Goal: Task Accomplishment & Management: Use online tool/utility

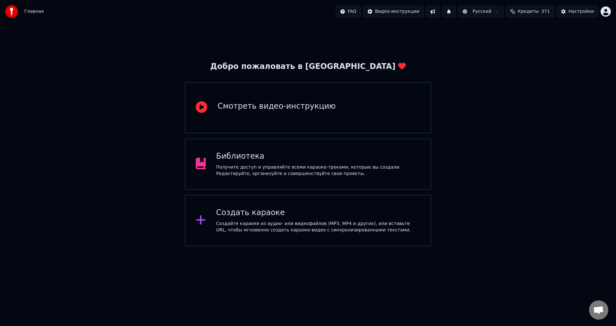
click at [240, 159] on div "Библиотека" at bounding box center [318, 156] width 204 height 10
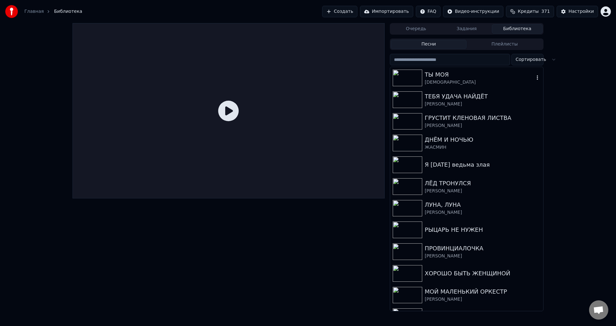
click at [439, 74] on div "ТЫ МОЯ" at bounding box center [479, 74] width 109 height 9
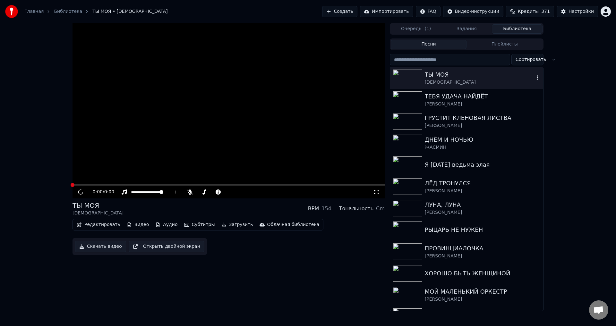
click at [439, 74] on div "ТЫ МОЯ" at bounding box center [479, 74] width 109 height 9
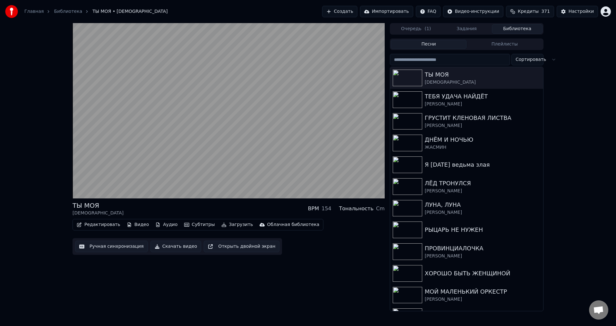
click at [580, 215] on div "ТЫ МОЯ SHAMAN BPM 154 Тональность Cm Редактировать Видео Аудио Субтитры Загрузи…" at bounding box center [308, 167] width 616 height 288
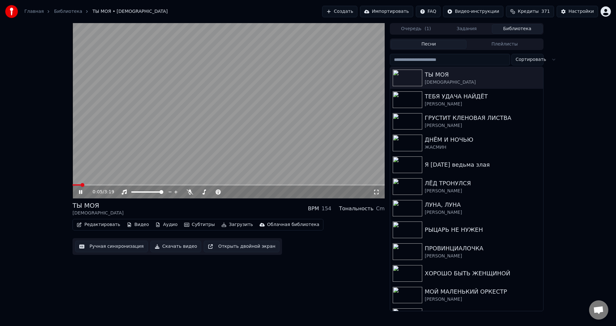
click at [376, 191] on icon at bounding box center [376, 191] width 6 height 5
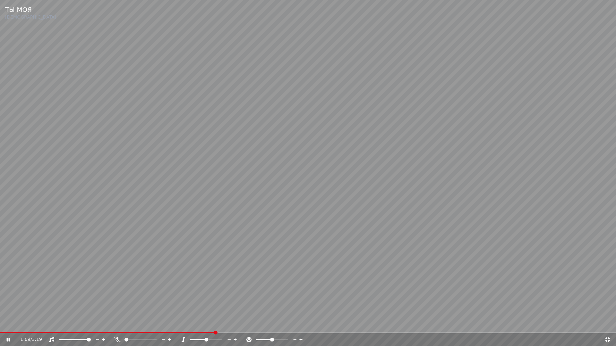
click at [227, 261] on video at bounding box center [308, 173] width 616 height 346
click at [606, 326] on icon at bounding box center [607, 339] width 6 height 5
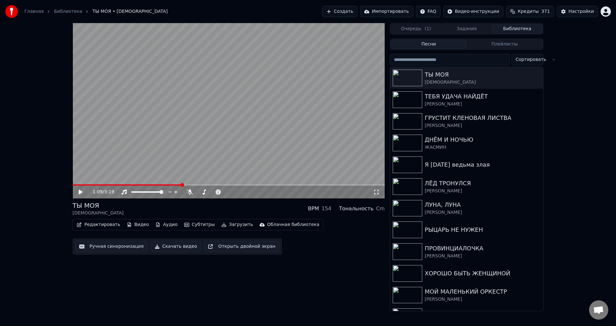
click at [100, 249] on button "Ручная синхронизация" at bounding box center [111, 247] width 73 height 12
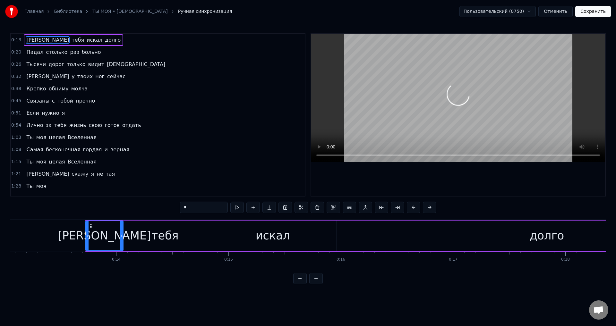
scroll to position [0, 1507]
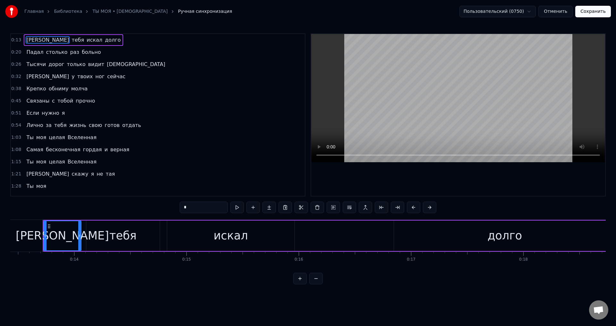
click at [28, 126] on span "Лично" at bounding box center [35, 125] width 18 height 7
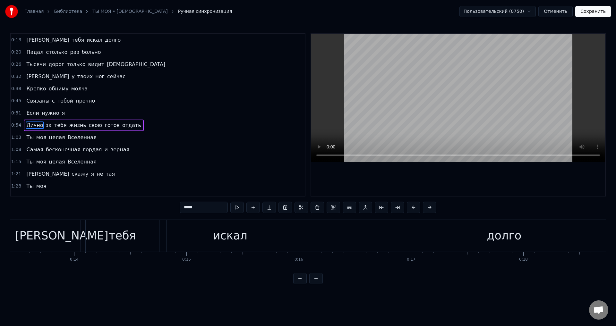
scroll to position [10, 0]
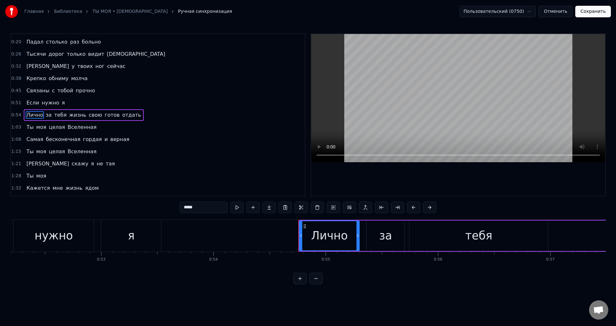
click at [28, 103] on span "Если" at bounding box center [33, 102] width 14 height 7
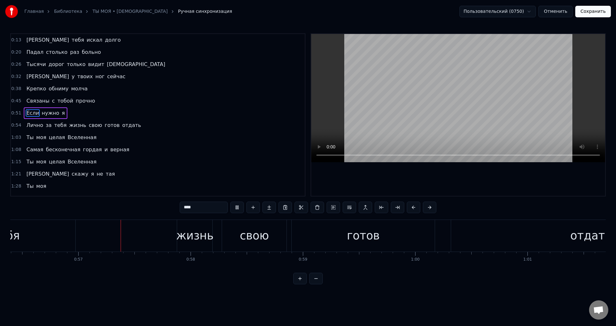
scroll to position [0, 6329]
click at [180, 233] on div "жизнь" at bounding box center [194, 235] width 37 height 17
type input "*****"
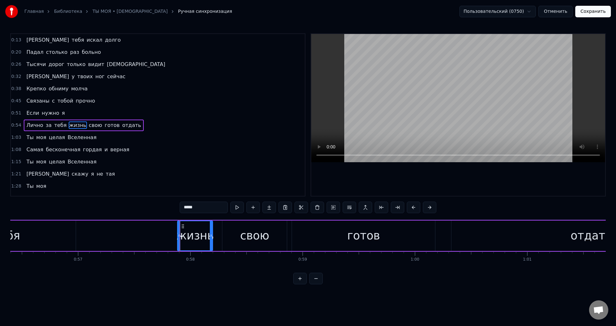
scroll to position [10, 0]
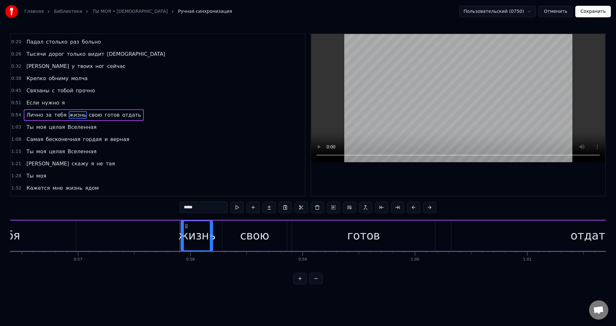
drag, startPoint x: 178, startPoint y: 234, endPoint x: 181, endPoint y: 234, distance: 3.5
click at [181, 234] on icon at bounding box center [182, 235] width 3 height 5
click at [589, 14] on button "Сохранить" at bounding box center [593, 12] width 36 height 12
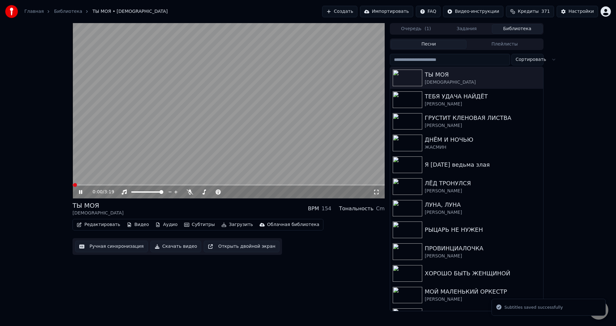
click at [154, 182] on video at bounding box center [228, 110] width 312 height 175
click at [154, 183] on video at bounding box center [228, 110] width 312 height 175
click at [155, 184] on video at bounding box center [228, 110] width 312 height 175
click at [147, 185] on span at bounding box center [228, 184] width 312 height 1
click at [376, 189] on div "0:48 / 3:19" at bounding box center [228, 192] width 307 height 6
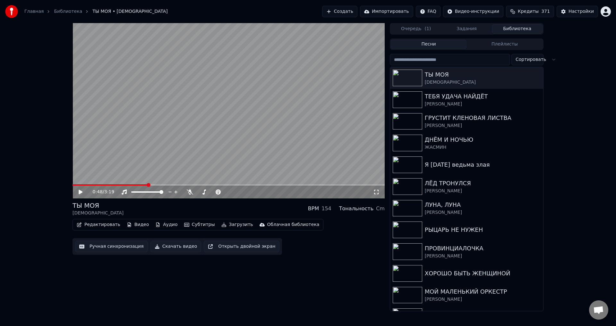
drag, startPoint x: 376, startPoint y: 192, endPoint x: 377, endPoint y: 199, distance: 7.4
click at [377, 192] on icon at bounding box center [376, 191] width 6 height 5
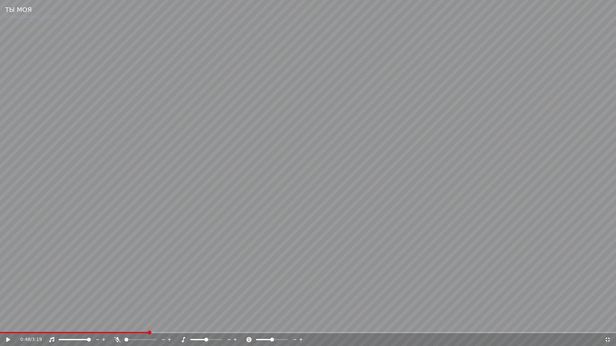
click at [334, 197] on video at bounding box center [308, 173] width 616 height 346
click at [258, 202] on video at bounding box center [308, 173] width 616 height 346
click at [608, 326] on icon at bounding box center [607, 340] width 4 height 4
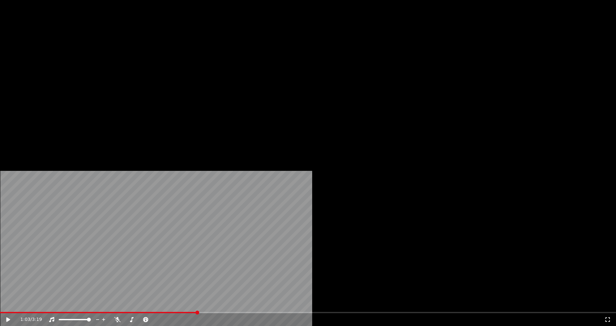
click at [92, 54] on button "Редактировать" at bounding box center [98, 49] width 49 height 9
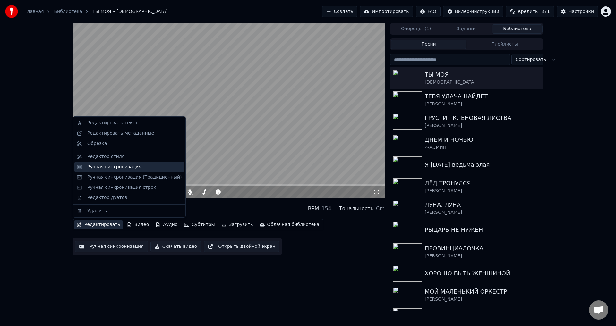
click at [102, 170] on div "Ручная синхронизация" at bounding box center [114, 167] width 54 height 6
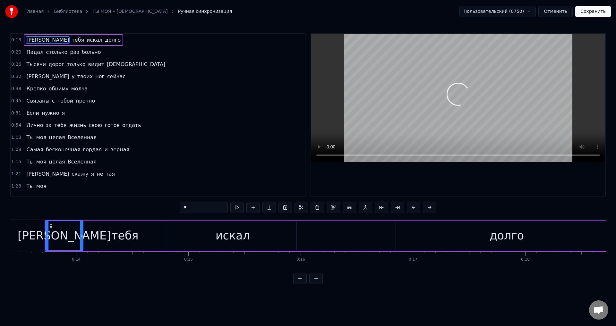
scroll to position [0, 1507]
click at [27, 123] on span "Лично" at bounding box center [35, 125] width 18 height 7
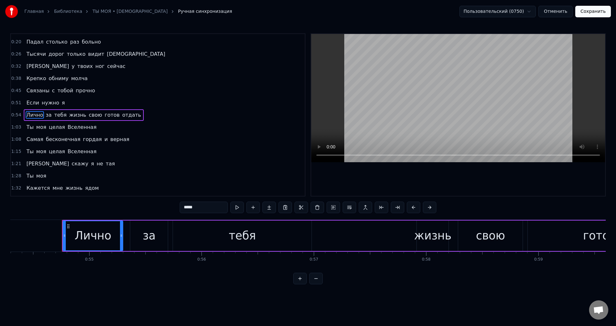
scroll to position [0, 6113]
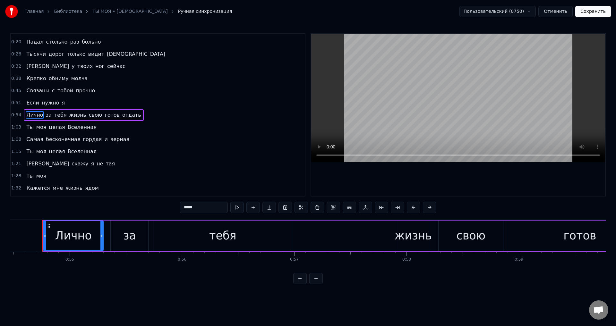
click at [402, 238] on div "жизнь" at bounding box center [412, 235] width 37 height 17
type input "*****"
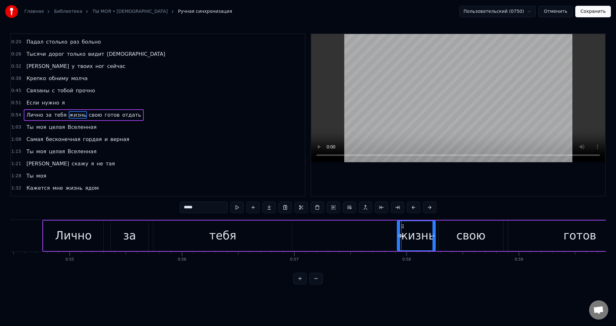
drag, startPoint x: 427, startPoint y: 237, endPoint x: 433, endPoint y: 237, distance: 6.4
click at [433, 237] on icon at bounding box center [433, 235] width 3 height 5
click at [395, 238] on div at bounding box center [396, 235] width 3 height 29
click at [396, 238] on icon at bounding box center [397, 235] width 3 height 5
click at [592, 12] on button "Сохранить" at bounding box center [593, 12] width 36 height 12
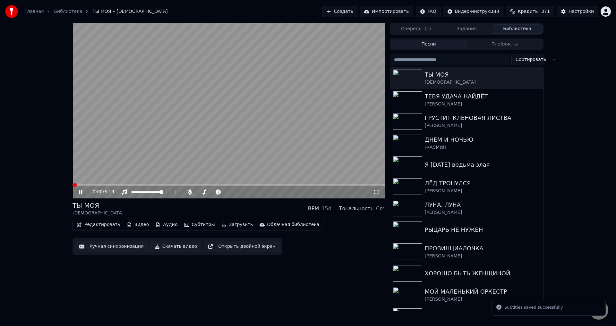
click at [124, 184] on video at bounding box center [228, 110] width 312 height 175
click at [125, 184] on video at bounding box center [228, 110] width 312 height 175
click at [125, 185] on span at bounding box center [228, 184] width 312 height 1
click at [151, 185] on span at bounding box center [228, 184] width 312 height 1
click at [377, 193] on icon at bounding box center [376, 191] width 6 height 5
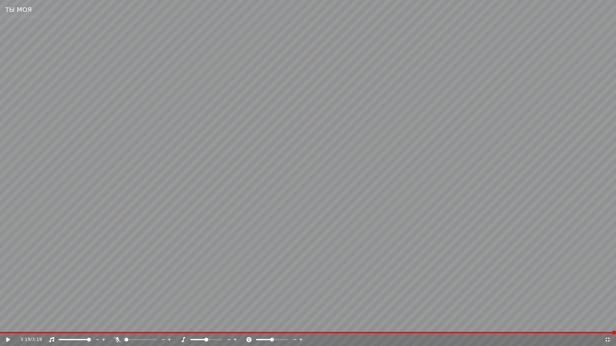
click at [608, 326] on icon at bounding box center [607, 340] width 4 height 4
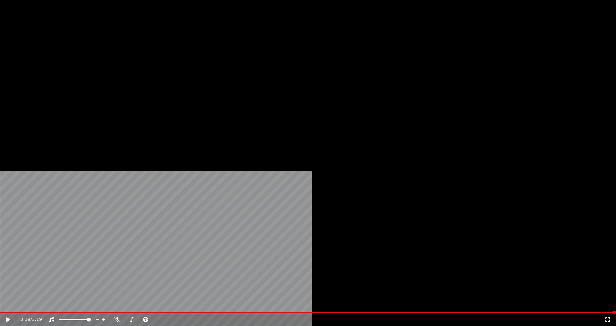
click at [225, 54] on button "Загрузить" at bounding box center [237, 49] width 37 height 9
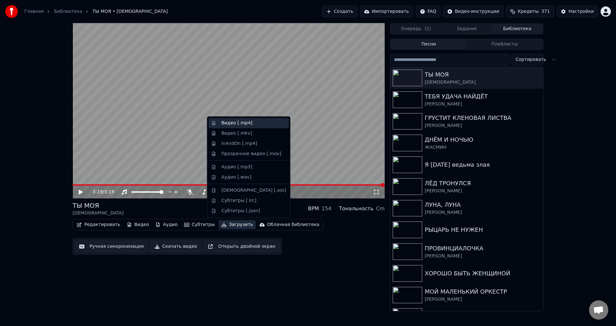
click at [233, 126] on div "Видео [.mp4]" at bounding box center [236, 123] width 31 height 6
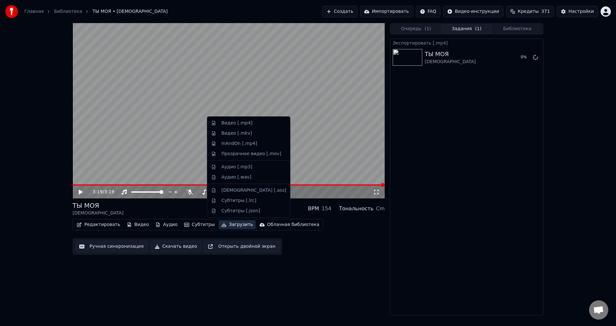
click at [226, 225] on button "Загрузить" at bounding box center [237, 224] width 37 height 9
click at [229, 168] on div "Аудио [.mp3]" at bounding box center [236, 167] width 31 height 6
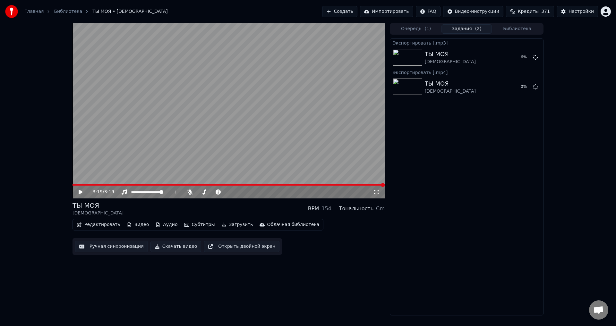
click at [228, 226] on button "Загрузить" at bounding box center [237, 224] width 37 height 9
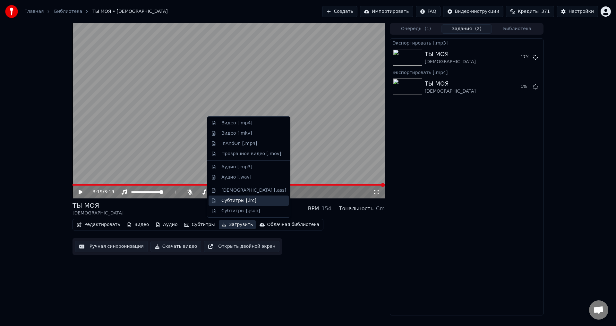
click at [229, 201] on div "Субтитры [.lrc]" at bounding box center [238, 201] width 35 height 6
